Goal: Find specific page/section: Find specific page/section

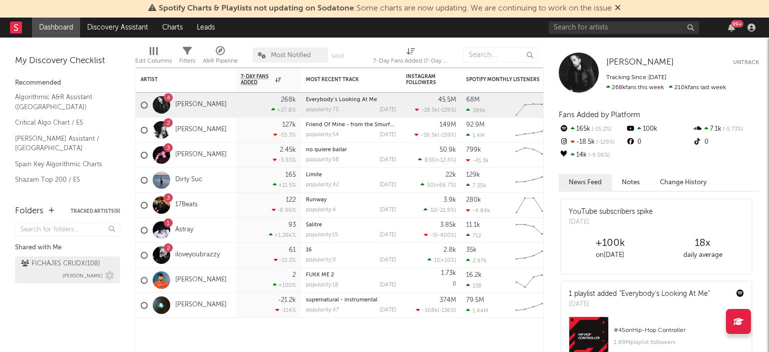
click at [50, 268] on div "FICHAJES CRUDX ( 108 )" at bounding box center [60, 264] width 79 height 12
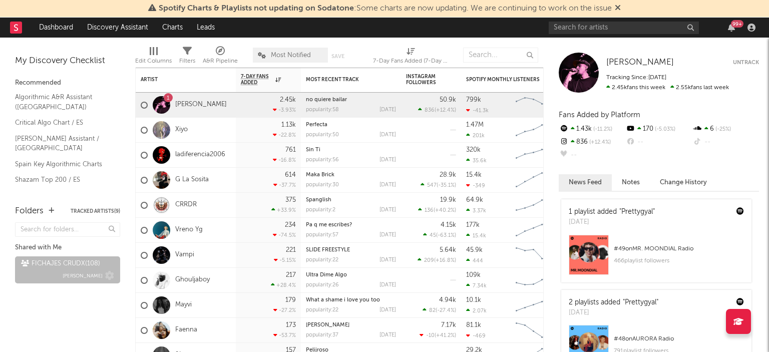
click at [52, 271] on div "FICHAJES CRUDX ( 108 ) Alberto Marina" at bounding box center [67, 270] width 93 height 24
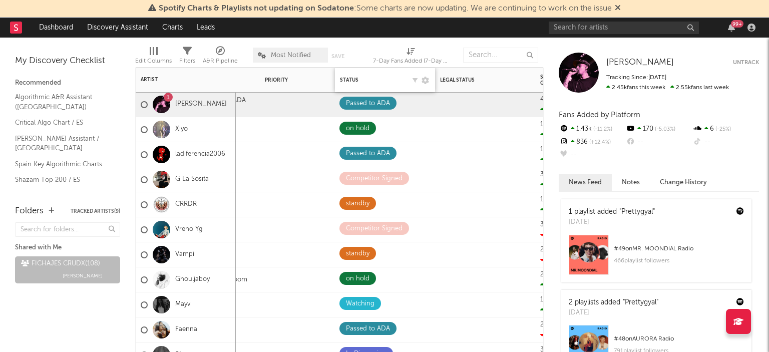
click at [348, 84] on div "Status Edit settings for Status" at bounding box center [385, 80] width 90 height 21
click at [376, 80] on div "Status" at bounding box center [372, 80] width 65 height 6
